Goal: Use online tool/utility: Utilize a website feature to perform a specific function

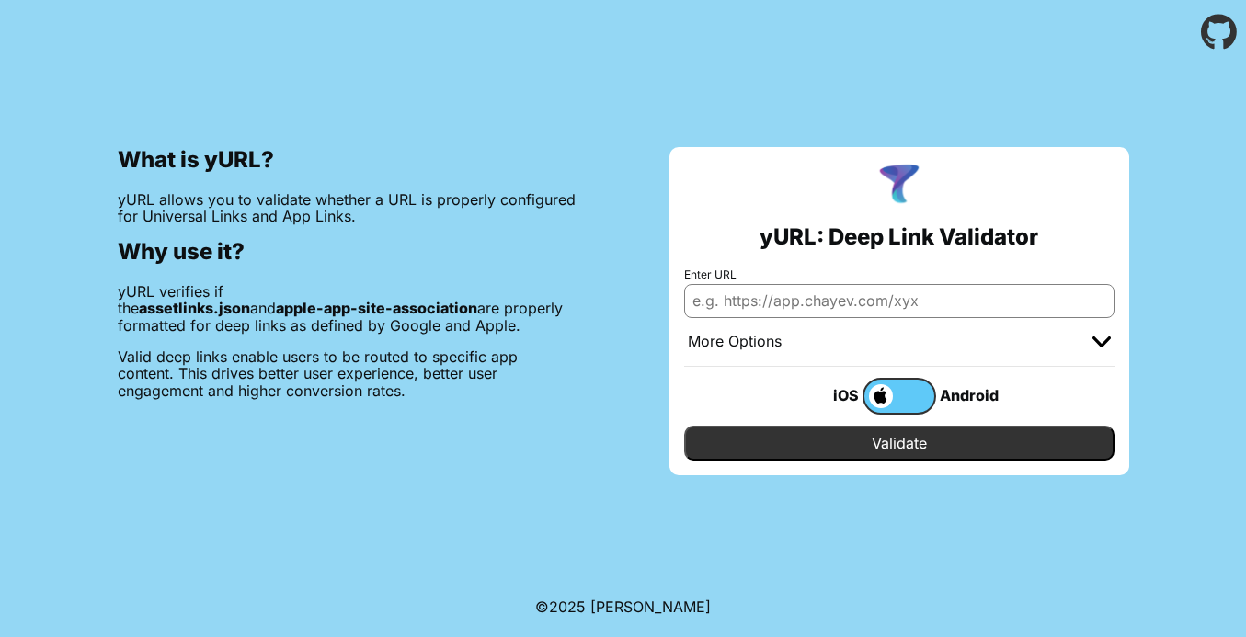
click at [723, 298] on input "Enter URL" at bounding box center [899, 300] width 430 height 33
paste input "[URL][DOMAIN_NAME]"
type input "[URL][DOMAIN_NAME]"
click at [902, 436] on input "Validate" at bounding box center [899, 443] width 430 height 35
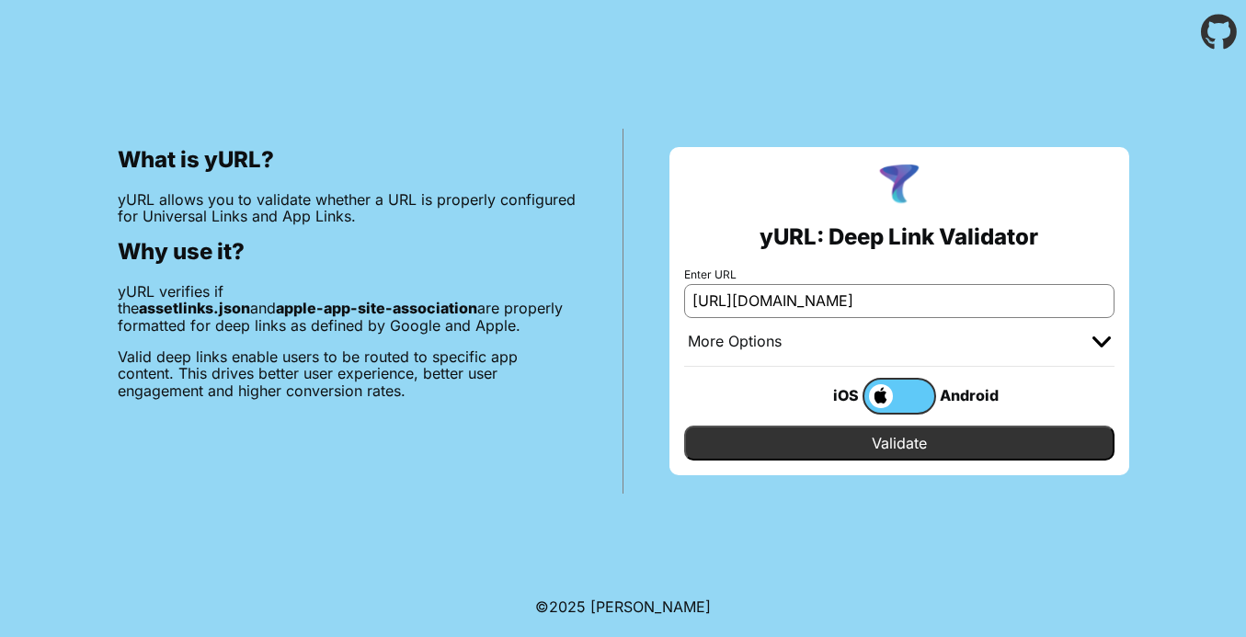
scroll to position [0, 0]
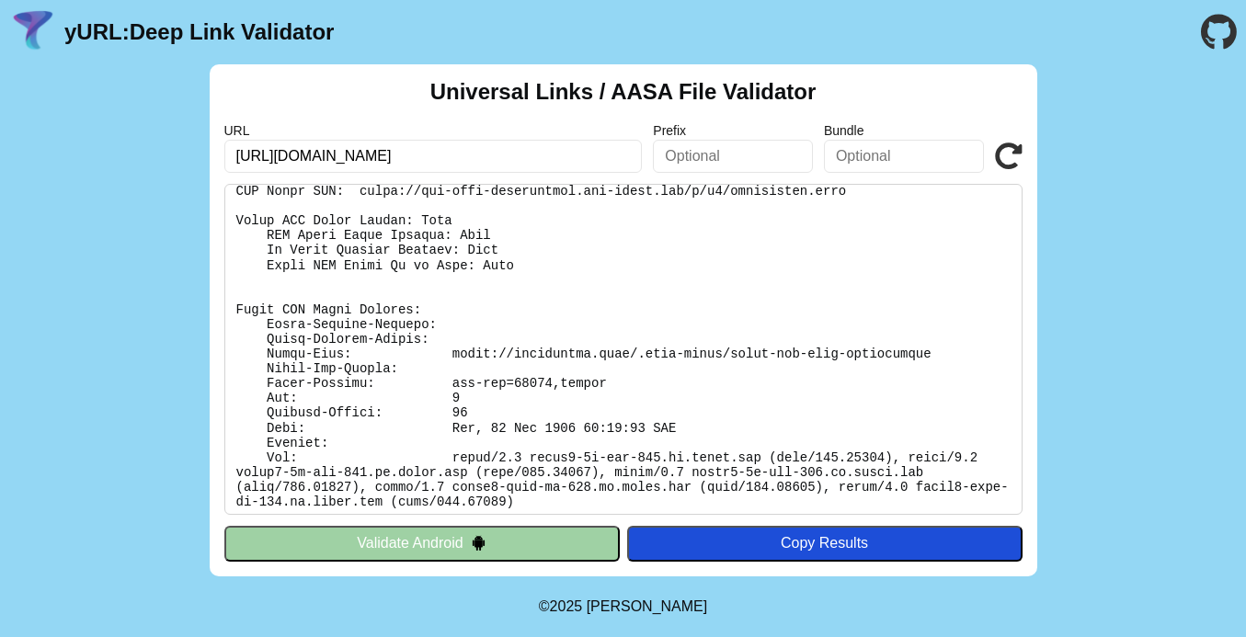
scroll to position [344, 0]
